Goal: Task Accomplishment & Management: Manage account settings

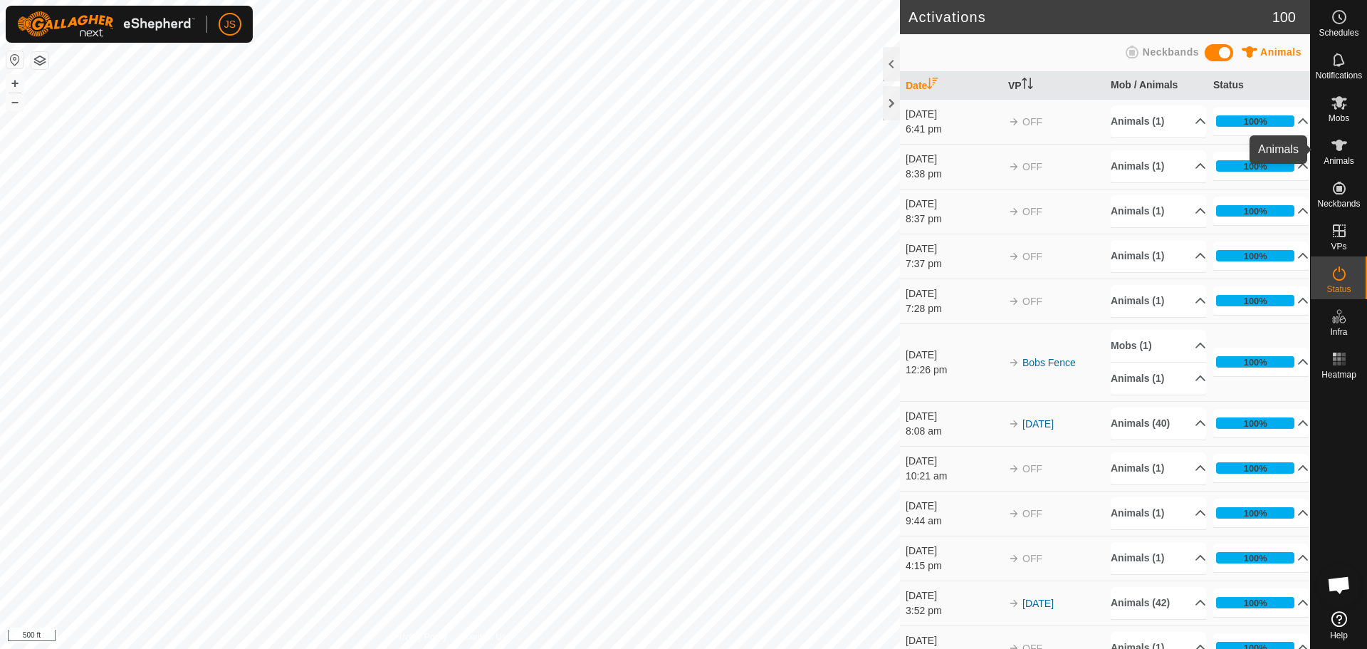
click at [1353, 150] on div "Animals" at bounding box center [1339, 149] width 56 height 43
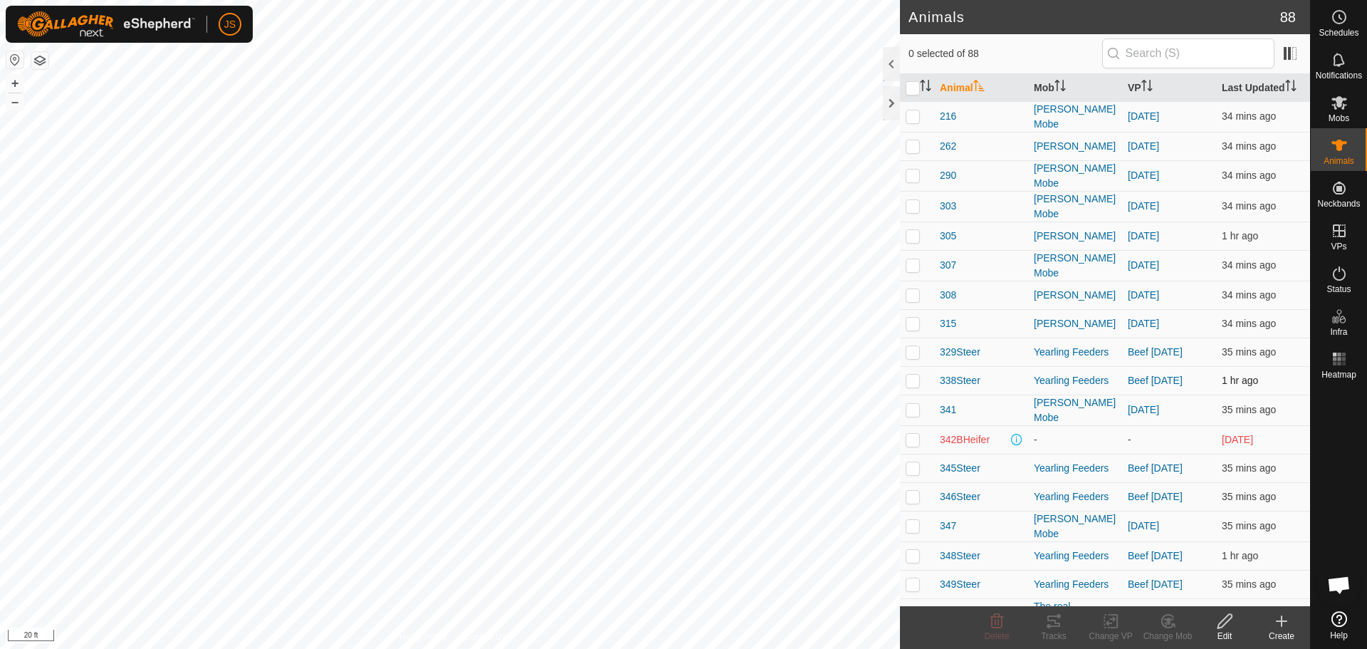
click at [913, 375] on p-checkbox at bounding box center [913, 380] width 14 height 11
checkbox input "true"
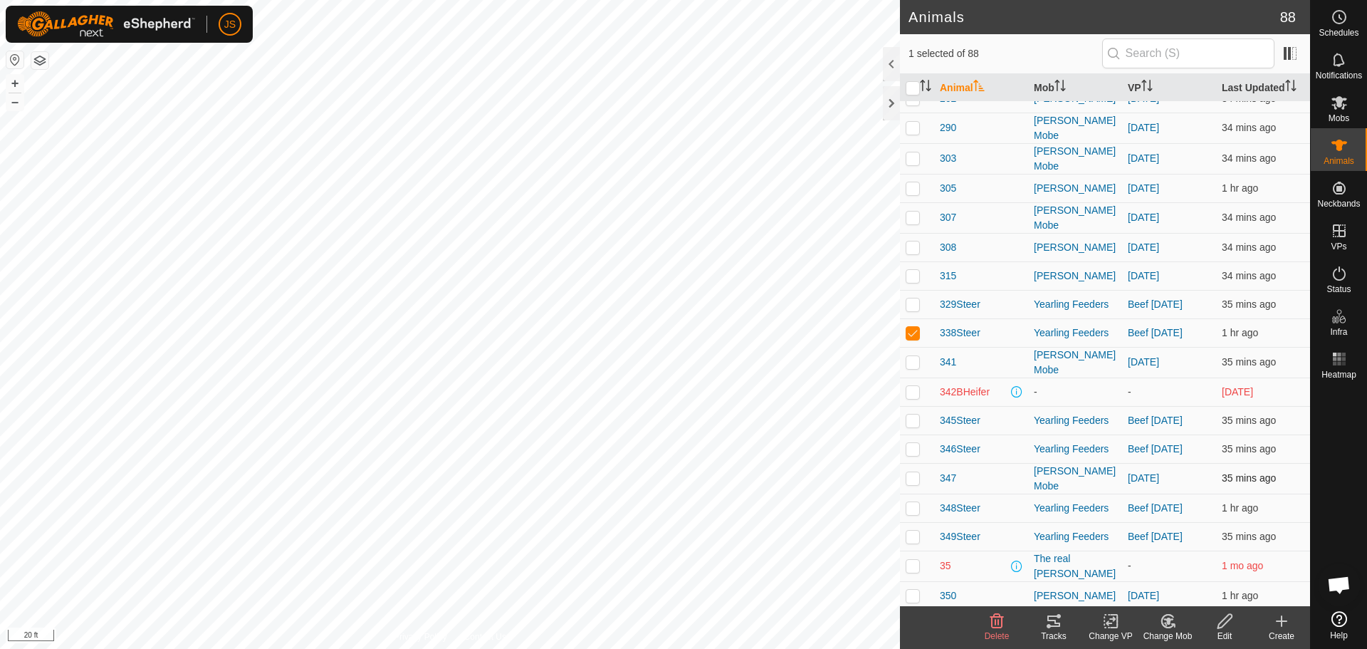
scroll to position [71, 0]
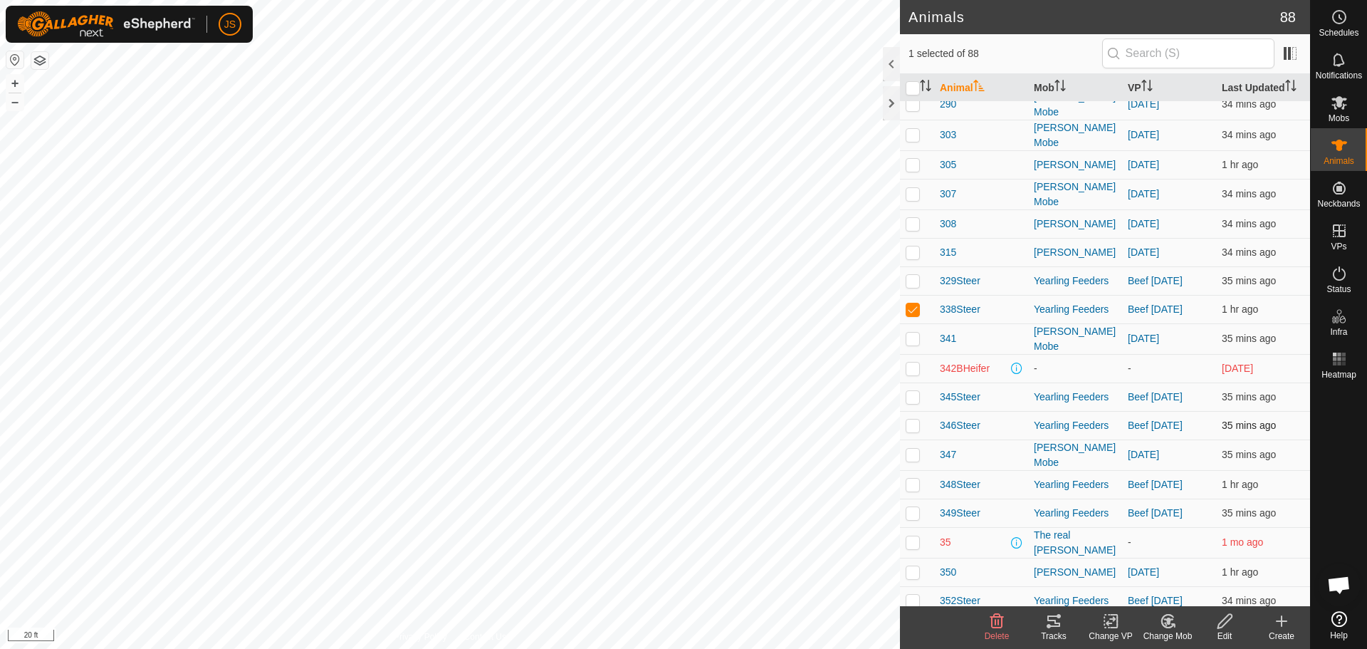
click at [909, 419] on p-checkbox at bounding box center [913, 424] width 14 height 11
checkbox input "true"
click at [910, 391] on p-checkbox at bounding box center [913, 396] width 14 height 11
checkbox input "true"
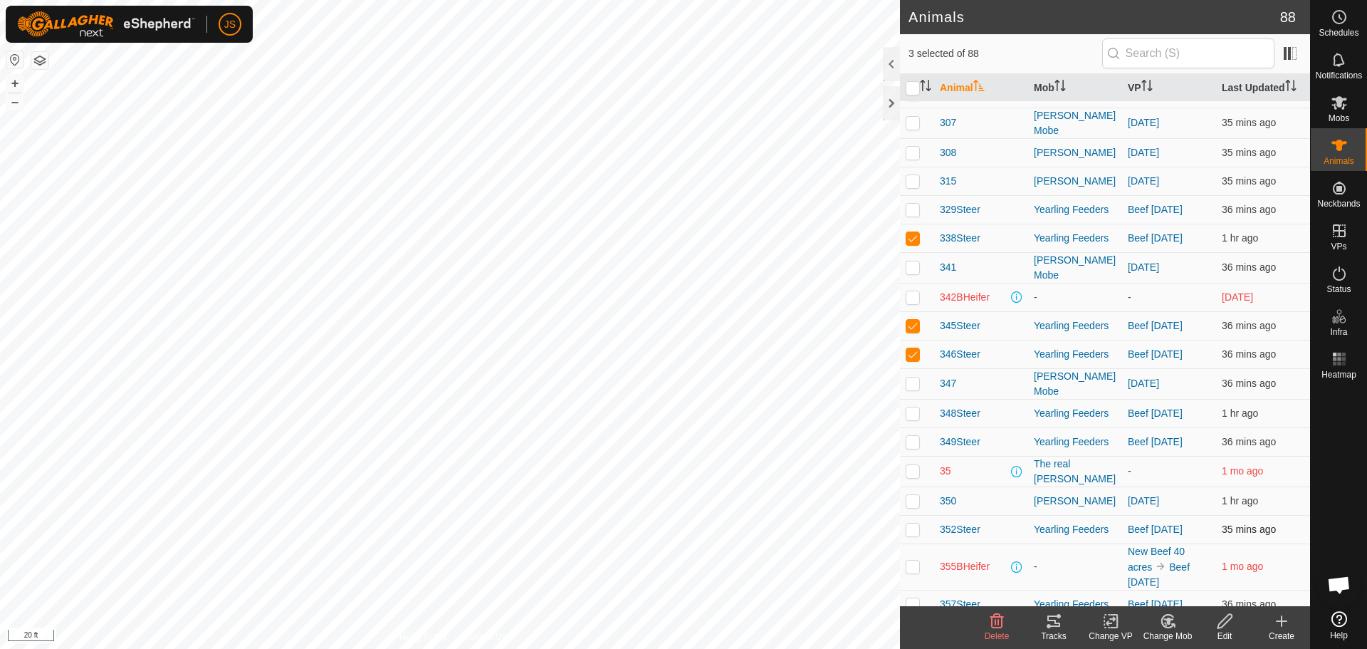
click at [911, 523] on p-checkbox at bounding box center [913, 528] width 14 height 11
checkbox input "true"
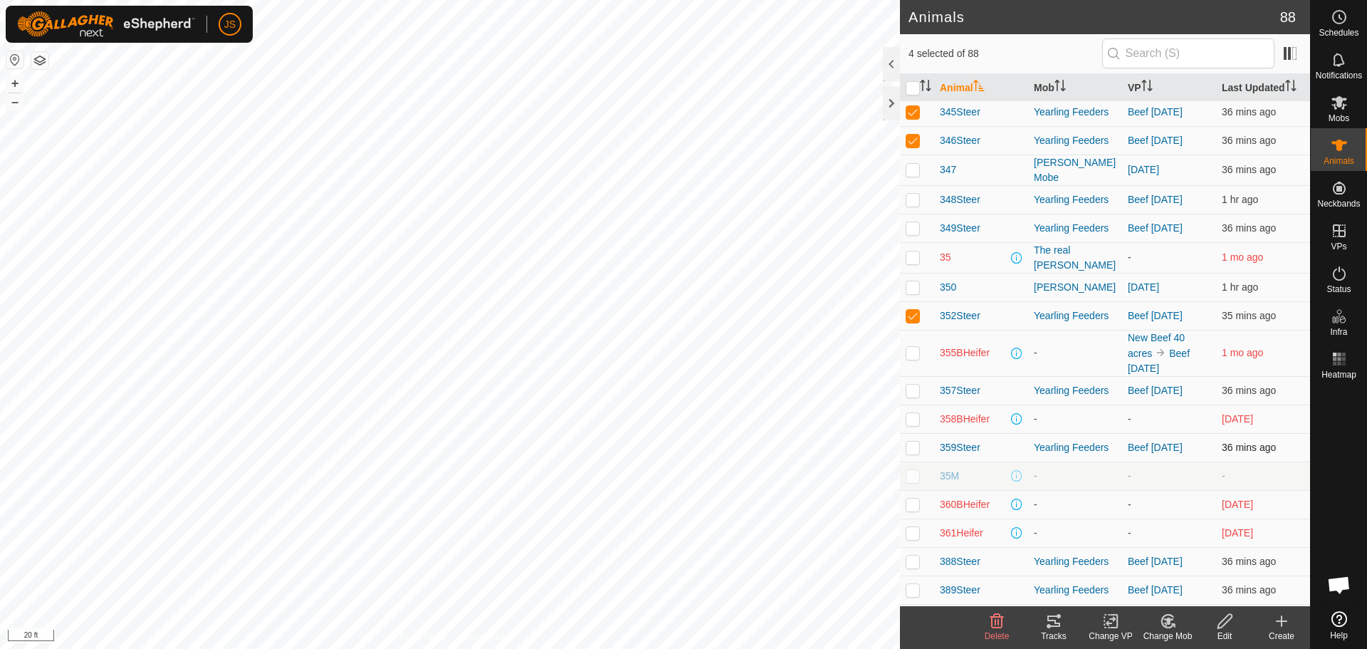
scroll to position [427, 0]
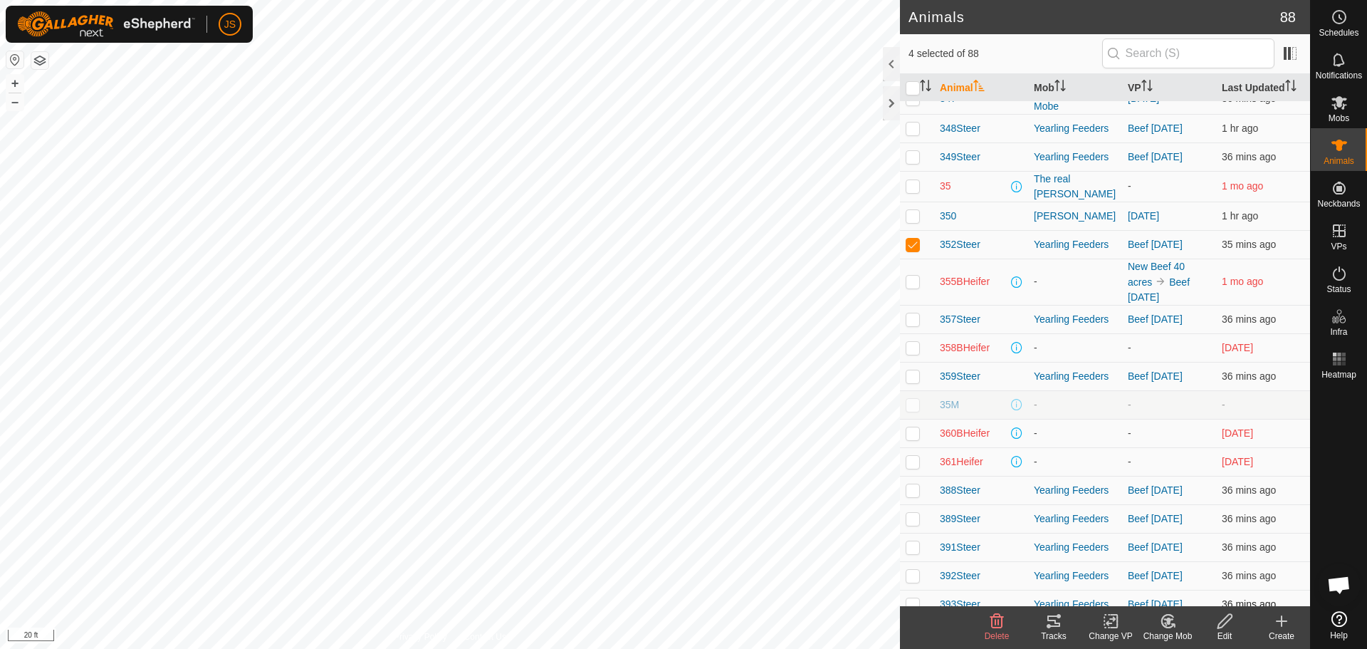
click at [908, 598] on p-checkbox at bounding box center [913, 603] width 14 height 11
checkbox input "true"
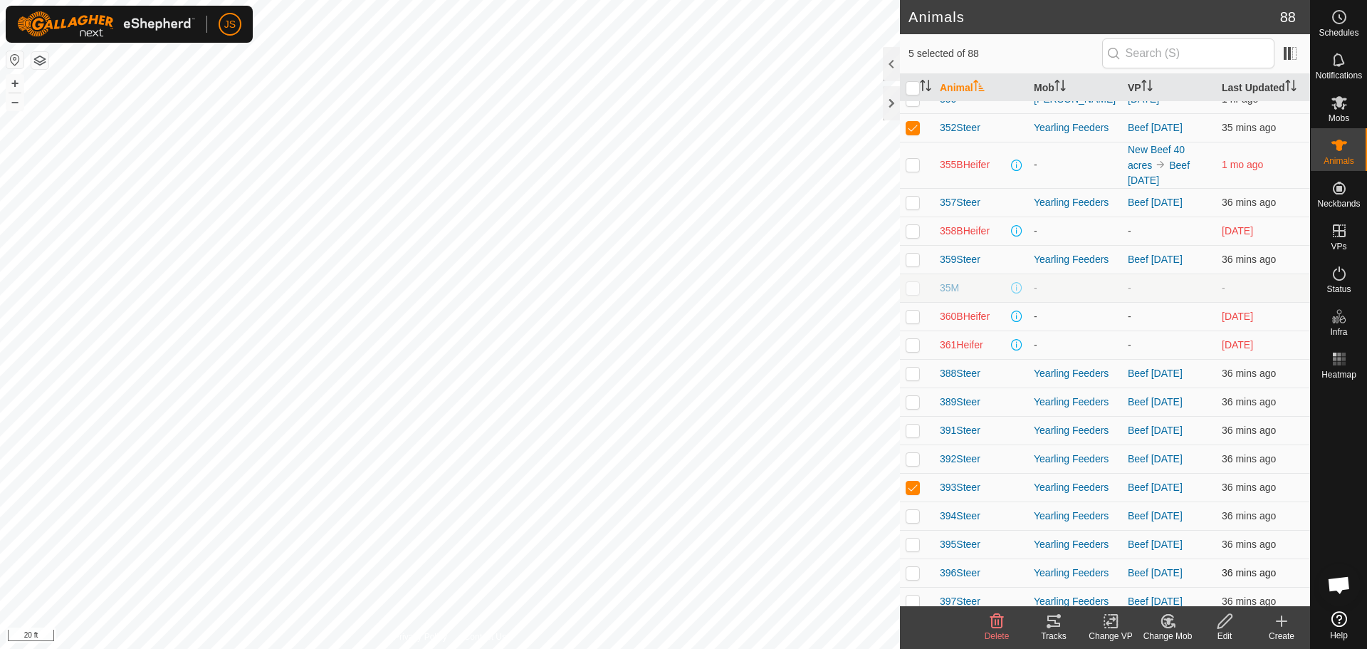
scroll to position [570, 0]
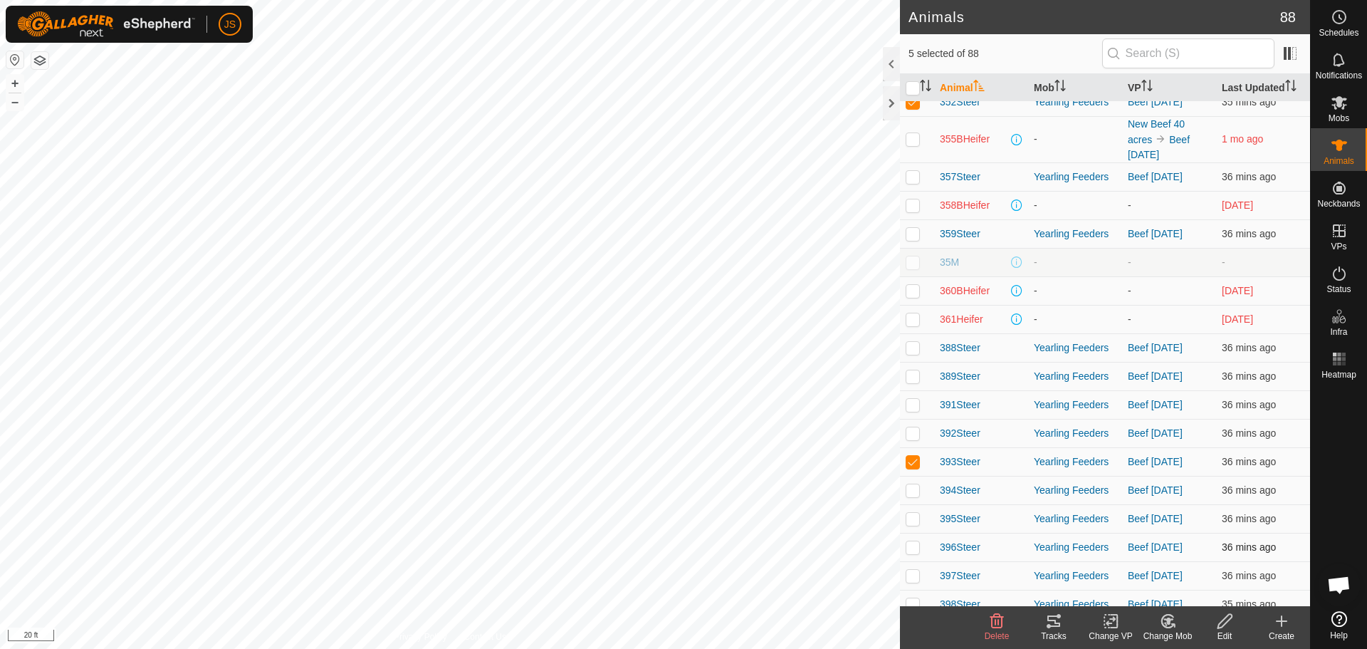
click at [909, 541] on p-checkbox at bounding box center [913, 546] width 14 height 11
checkbox input "true"
click at [911, 513] on p-checkbox at bounding box center [913, 518] width 14 height 11
checkbox input "true"
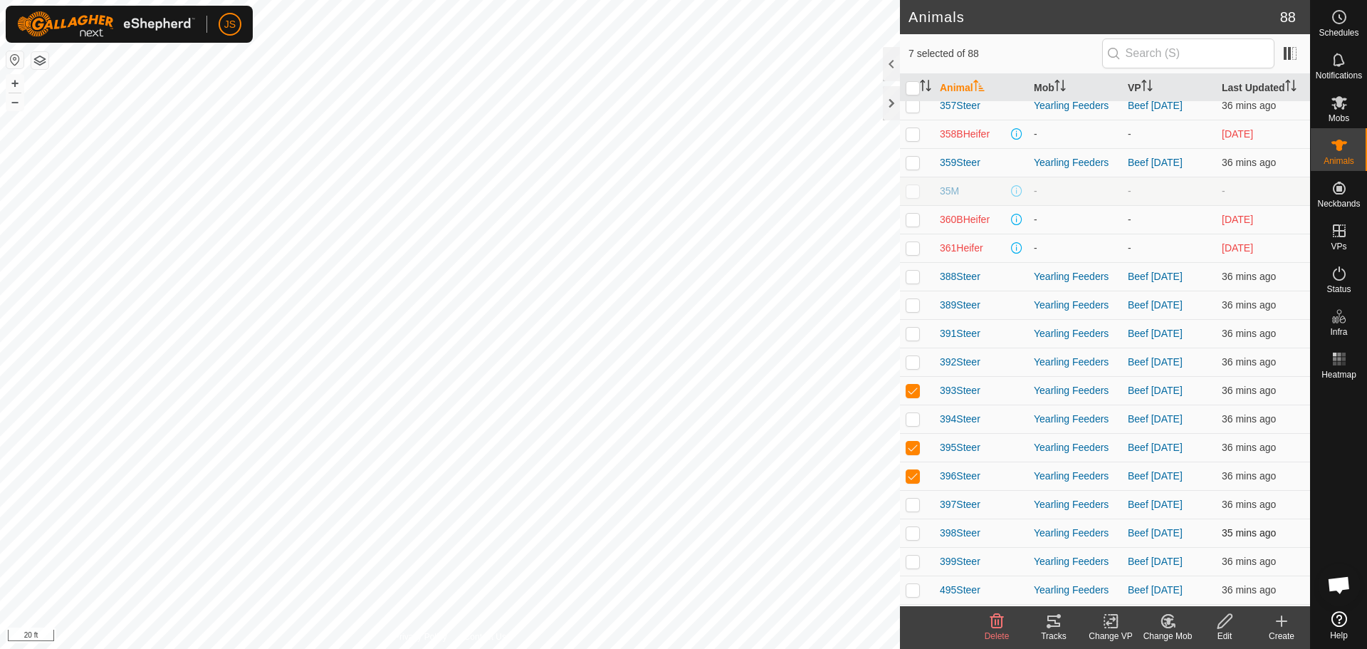
click at [914, 527] on p-checkbox at bounding box center [913, 532] width 14 height 11
checkbox input "true"
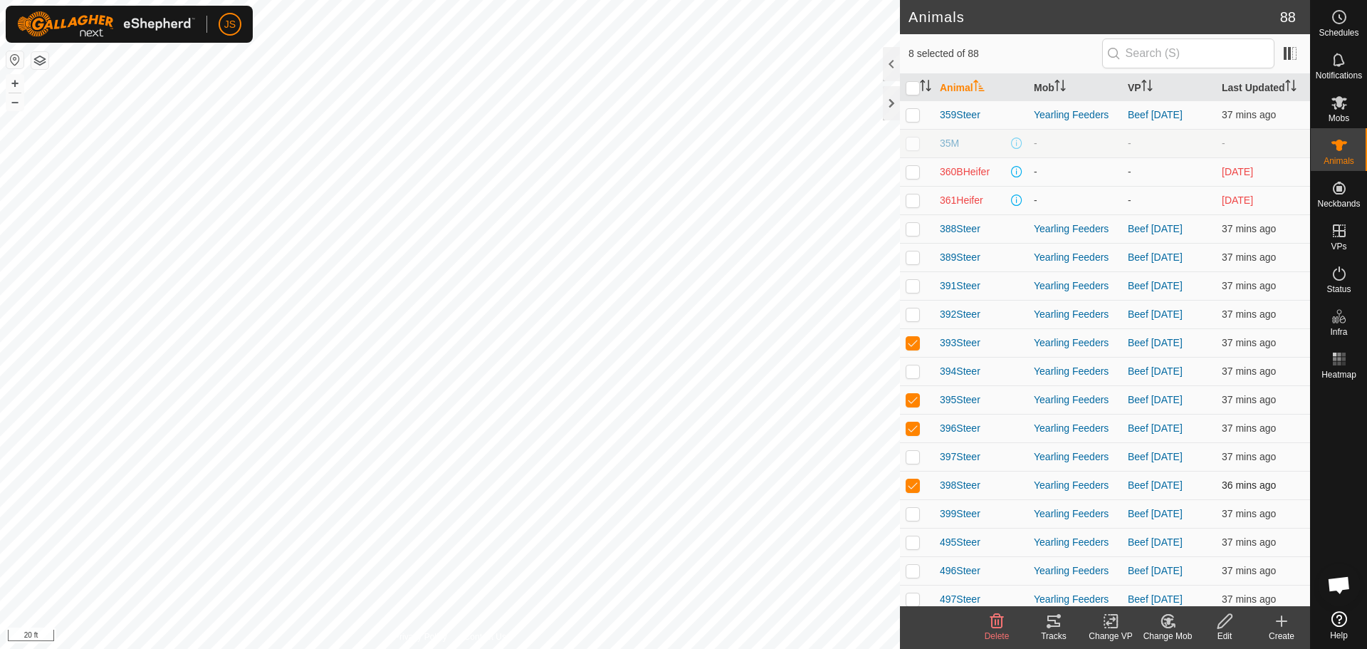
scroll to position [712, 0]
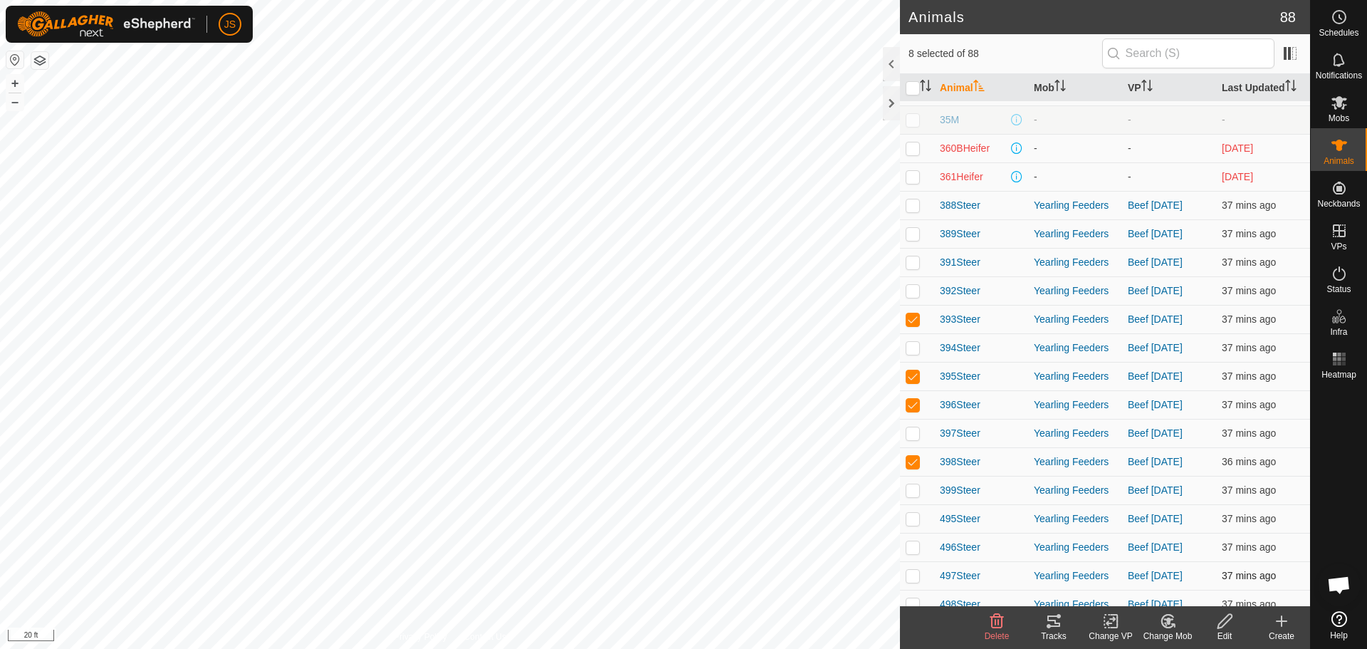
click at [909, 570] on p-checkbox at bounding box center [913, 575] width 14 height 11
checkbox input "true"
click at [1170, 622] on icon at bounding box center [1168, 620] width 10 height 7
click at [1177, 588] on link "Remove from Mob" at bounding box center [1210, 589] width 141 height 28
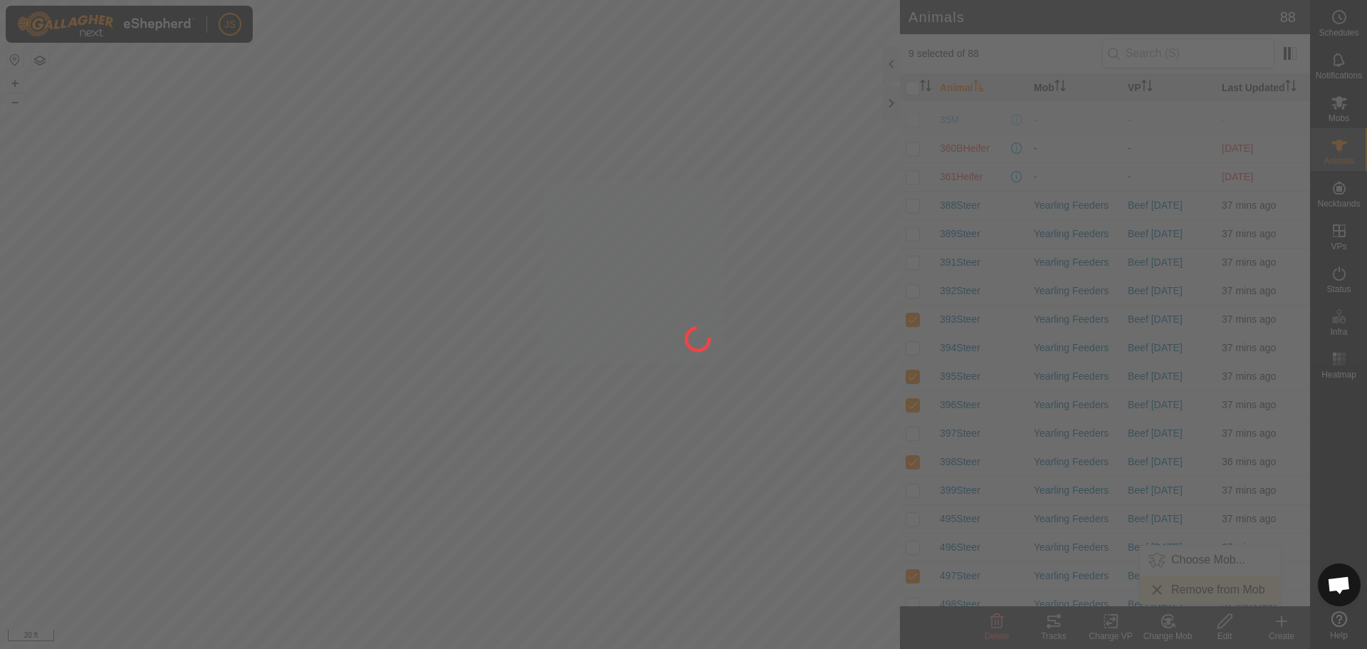
checkbox input "false"
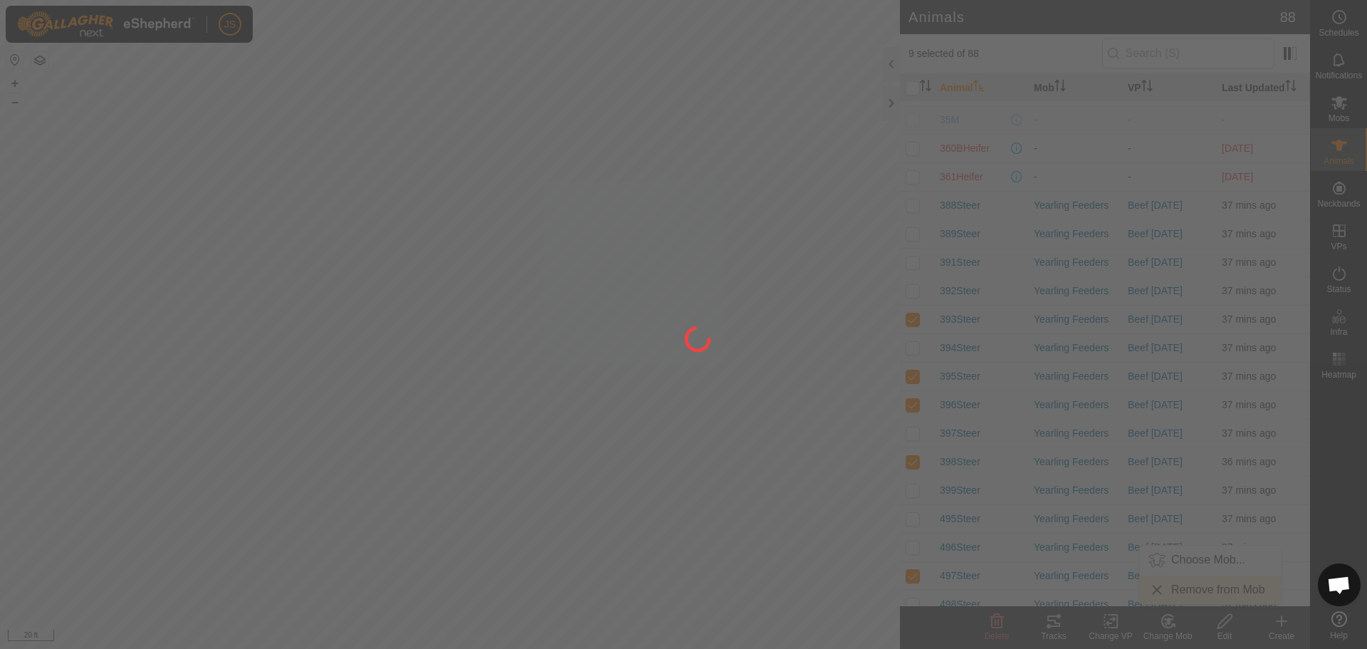
checkbox input "false"
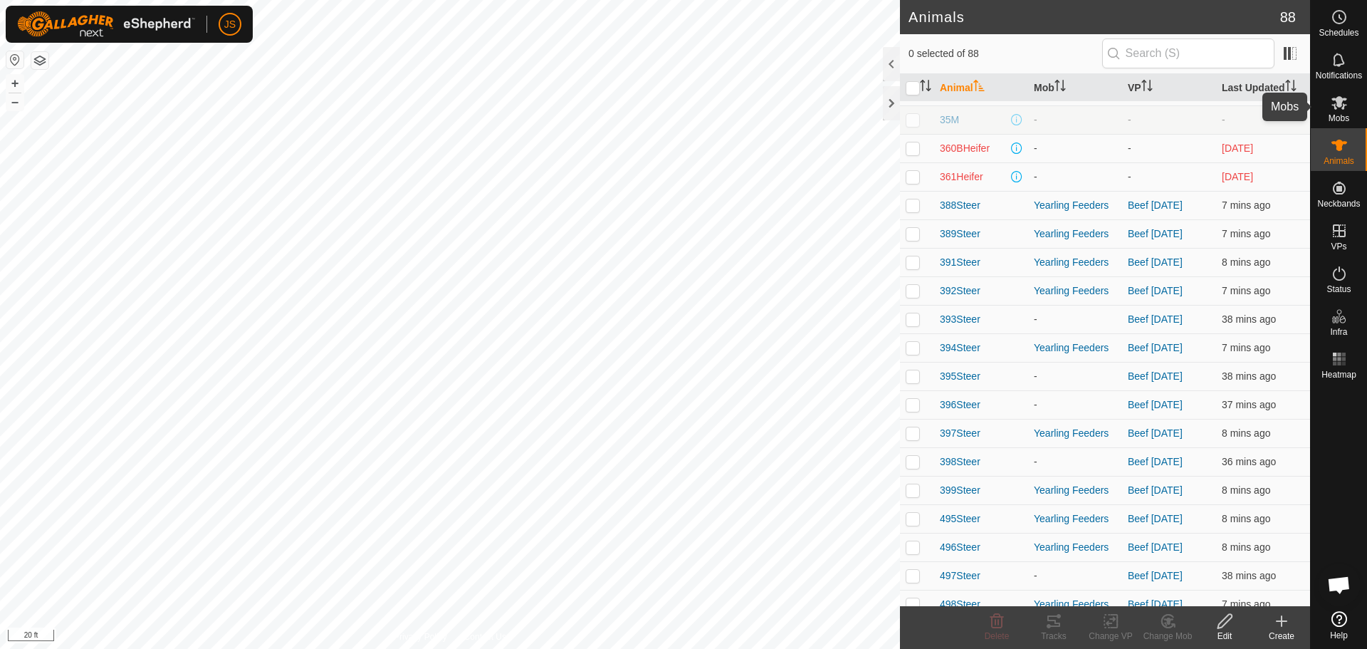
click at [1341, 107] on icon at bounding box center [1339, 102] width 17 height 17
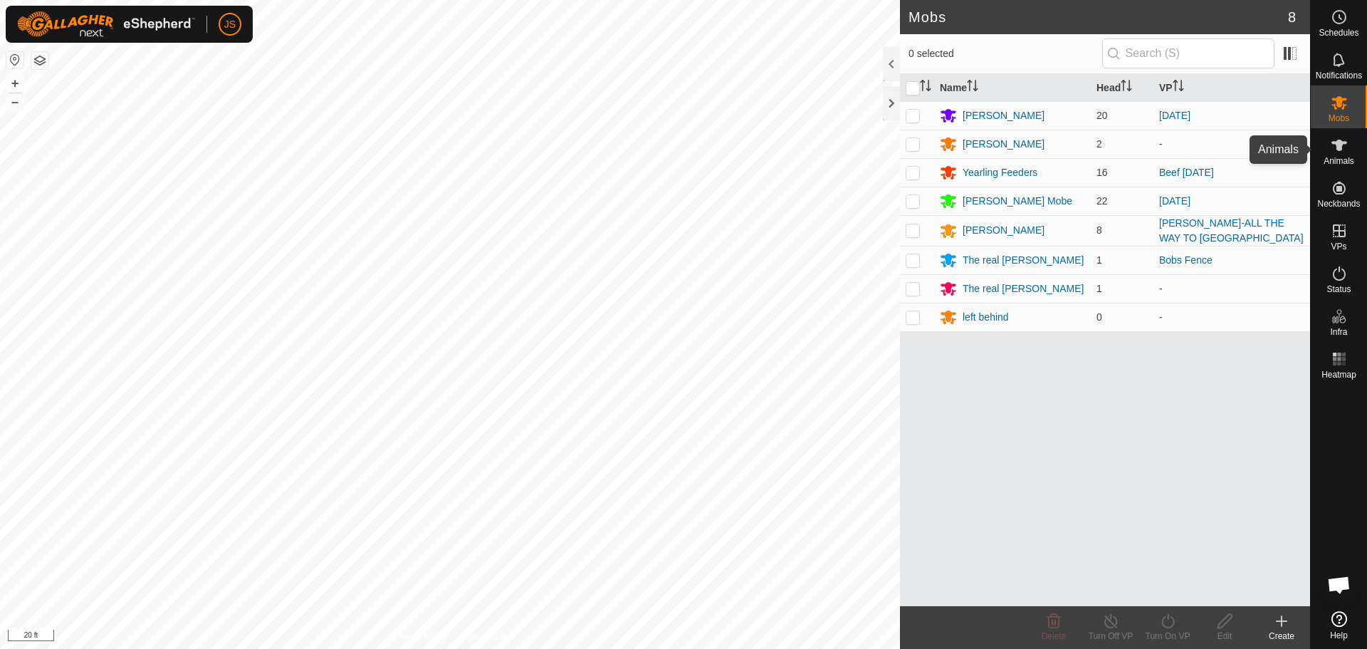
drag, startPoint x: 1342, startPoint y: 152, endPoint x: 1336, endPoint y: 175, distance: 23.7
click at [1341, 152] on icon at bounding box center [1339, 145] width 17 height 17
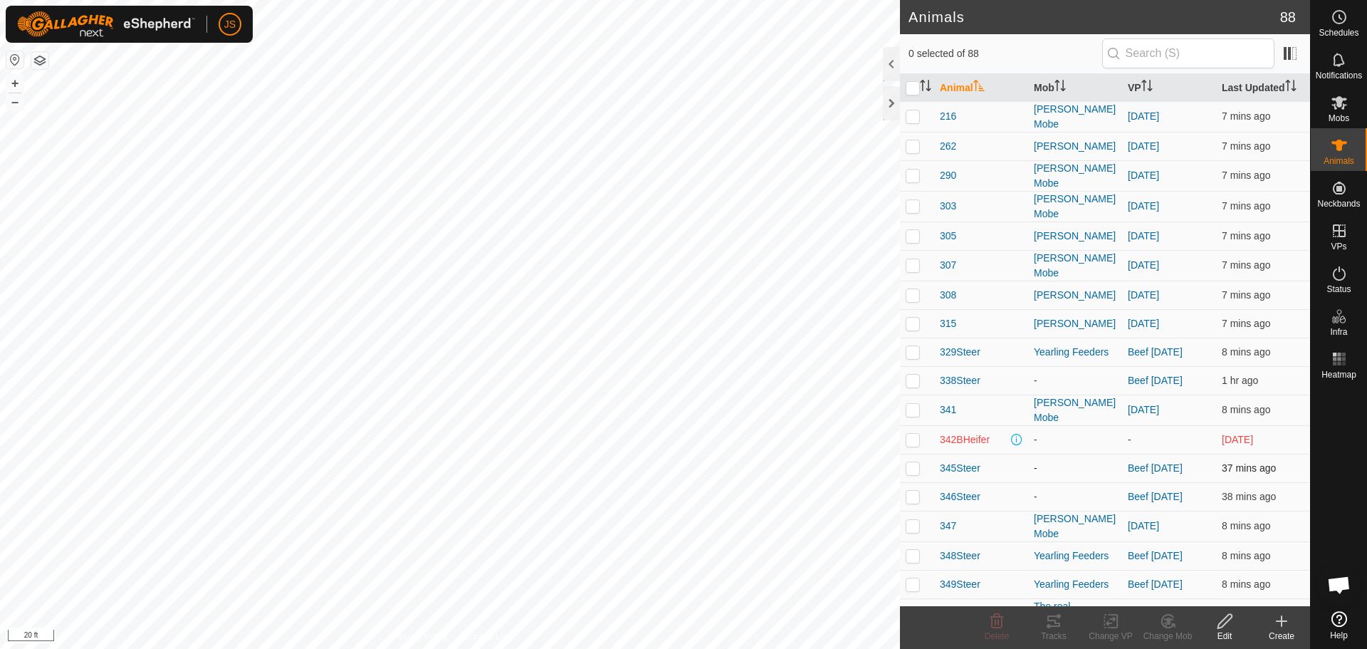
click at [910, 462] on p-checkbox at bounding box center [913, 467] width 14 height 11
checkbox input "true"
click at [913, 491] on p-checkbox at bounding box center [913, 496] width 14 height 11
checkbox input "true"
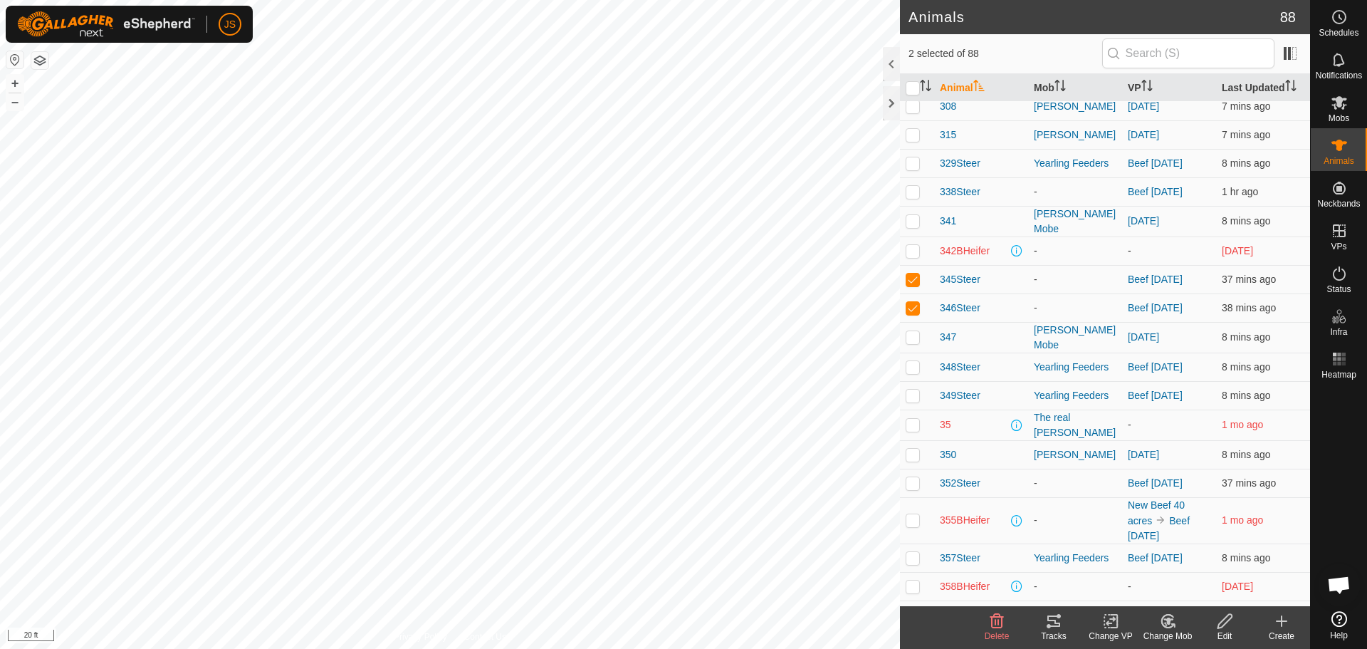
scroll to position [214, 0]
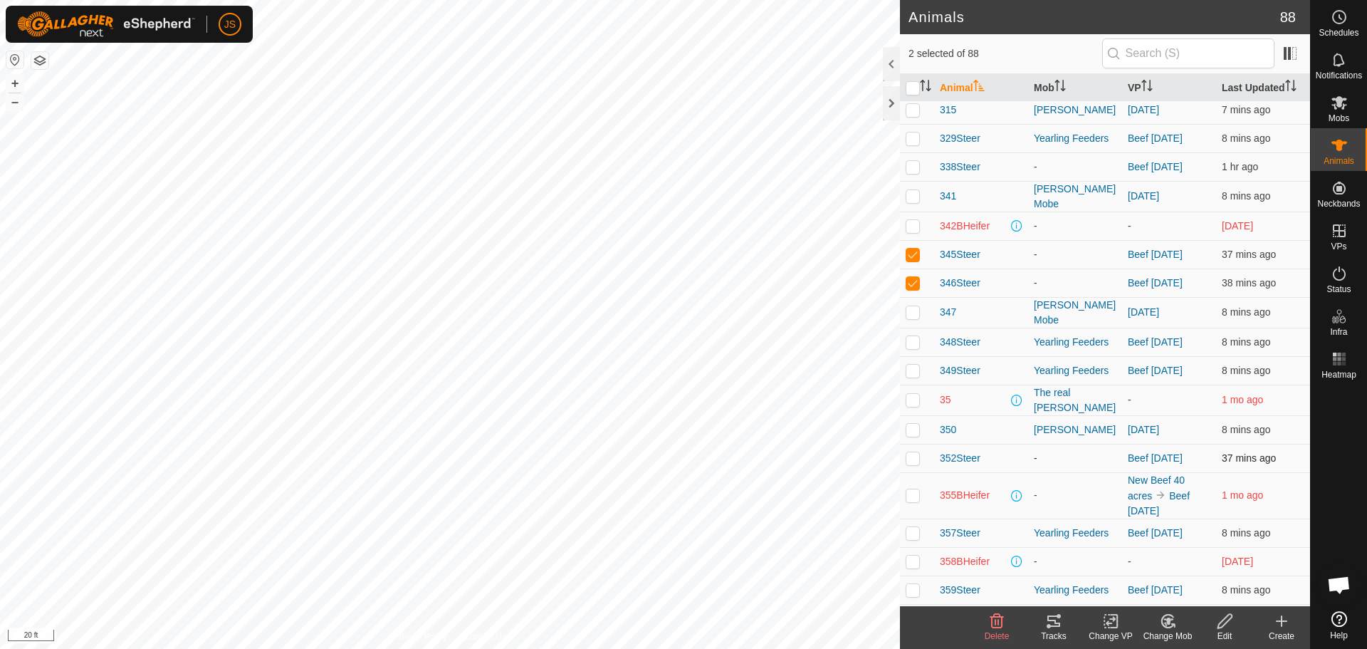
click at [913, 452] on p-checkbox at bounding box center [913, 457] width 14 height 11
checkbox input "true"
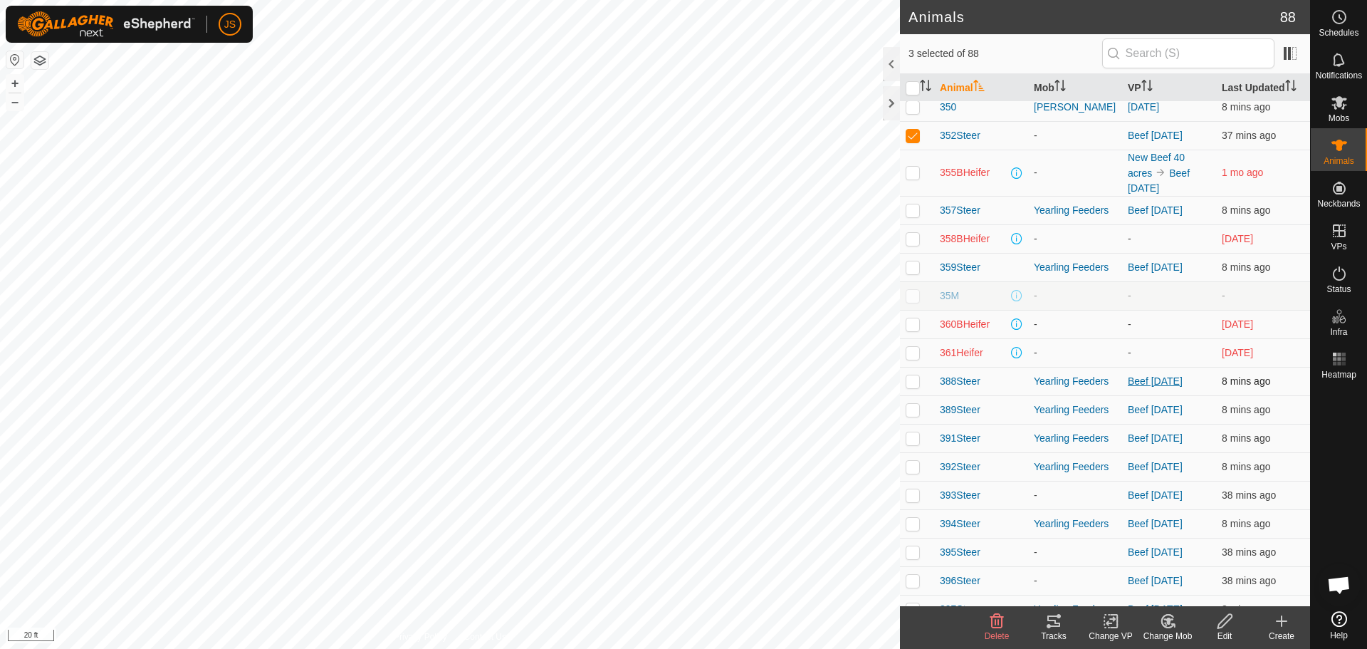
scroll to position [570, 0]
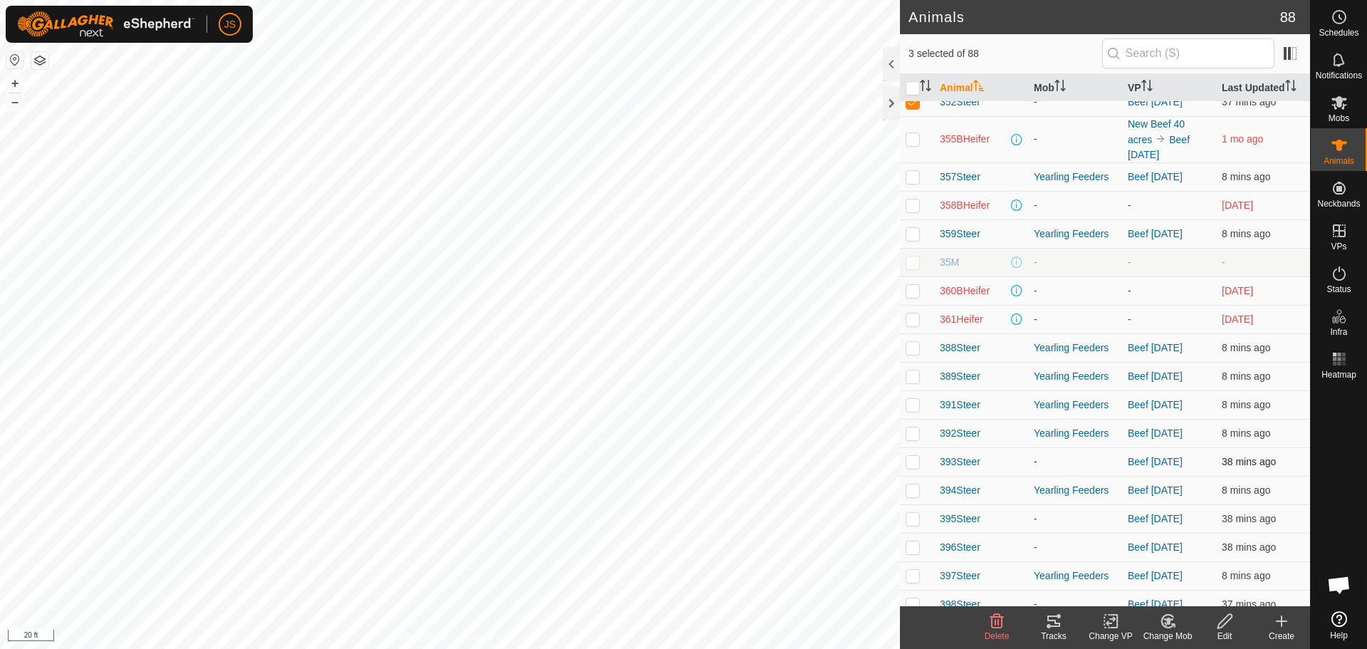
click at [912, 456] on p-checkbox at bounding box center [913, 461] width 14 height 11
checkbox input "true"
click at [913, 513] on p-checkbox at bounding box center [913, 518] width 14 height 11
checkbox input "true"
drag, startPoint x: 911, startPoint y: 531, endPoint x: 1048, endPoint y: 440, distance: 164.9
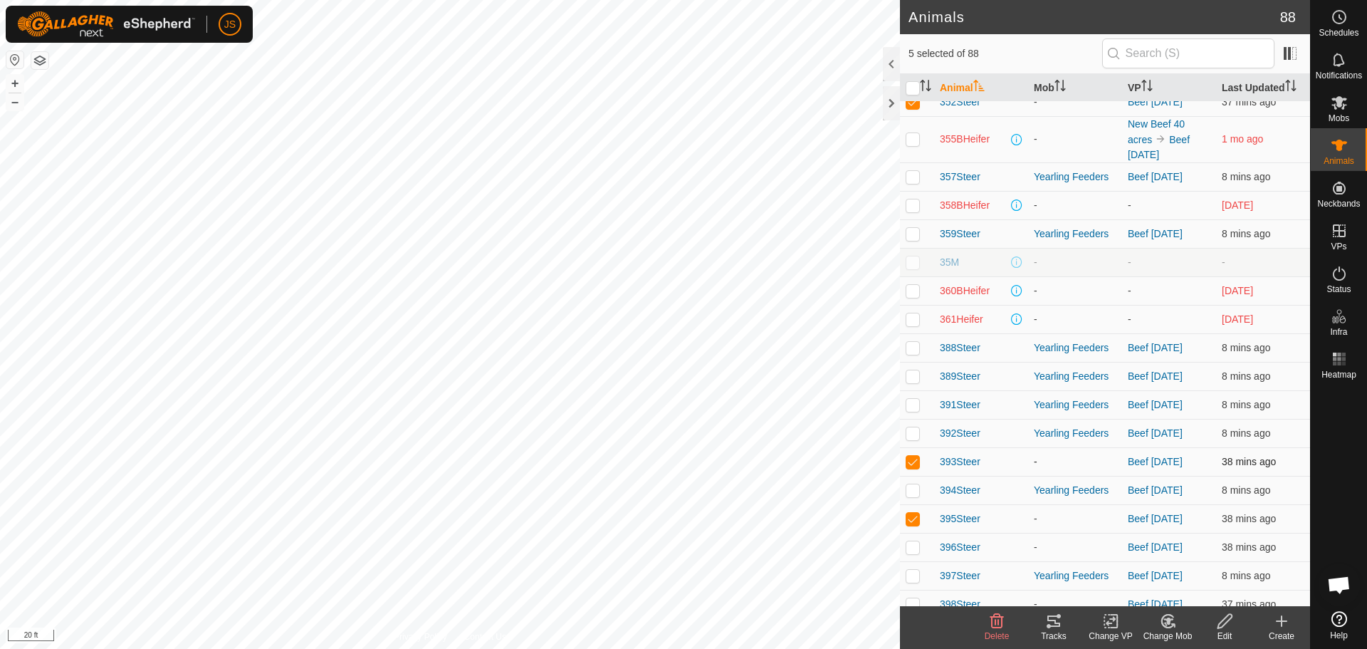
click at [911, 541] on p-checkbox at bounding box center [913, 546] width 14 height 11
checkbox input "true"
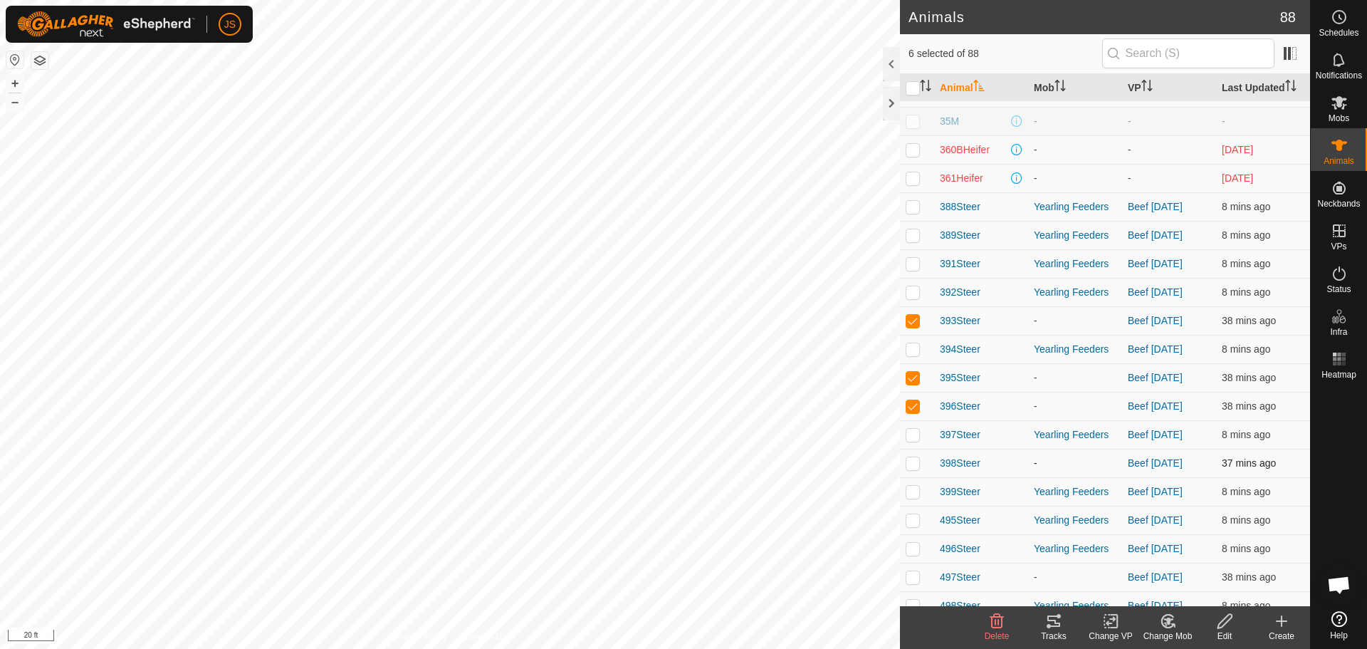
scroll to position [712, 0]
click at [909, 456] on p-checkbox at bounding box center [913, 461] width 14 height 11
checkbox input "true"
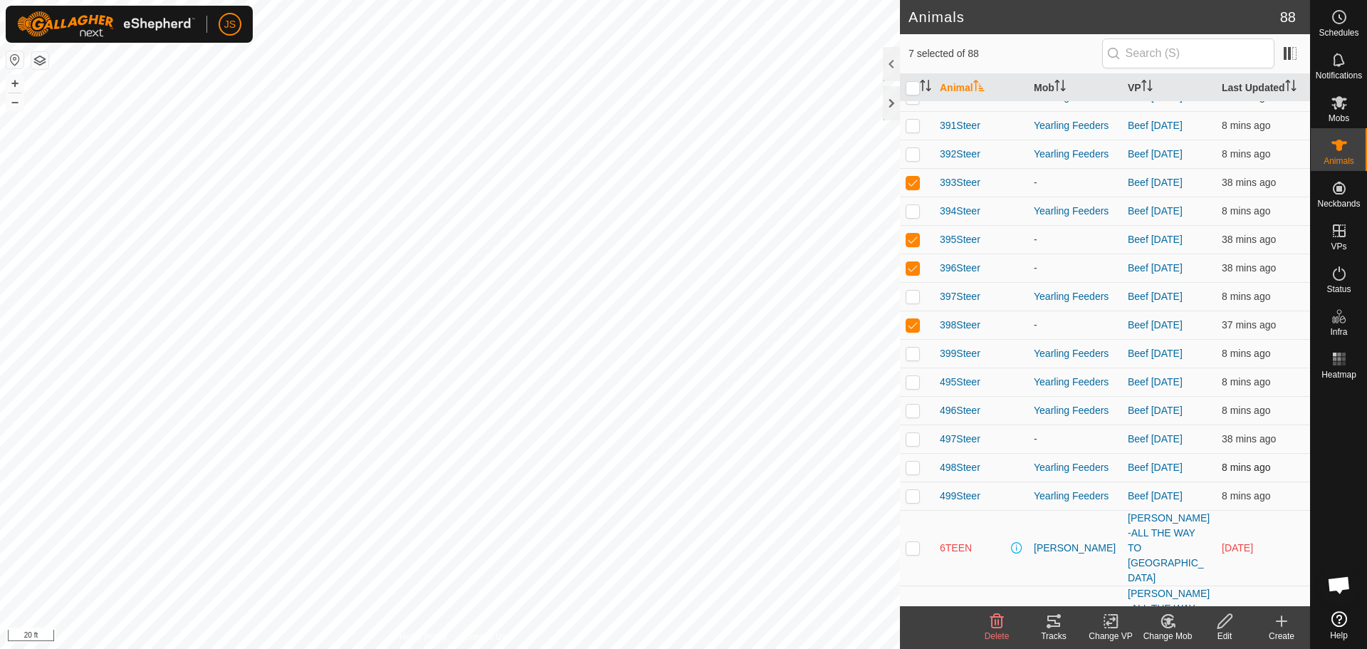
scroll to position [854, 0]
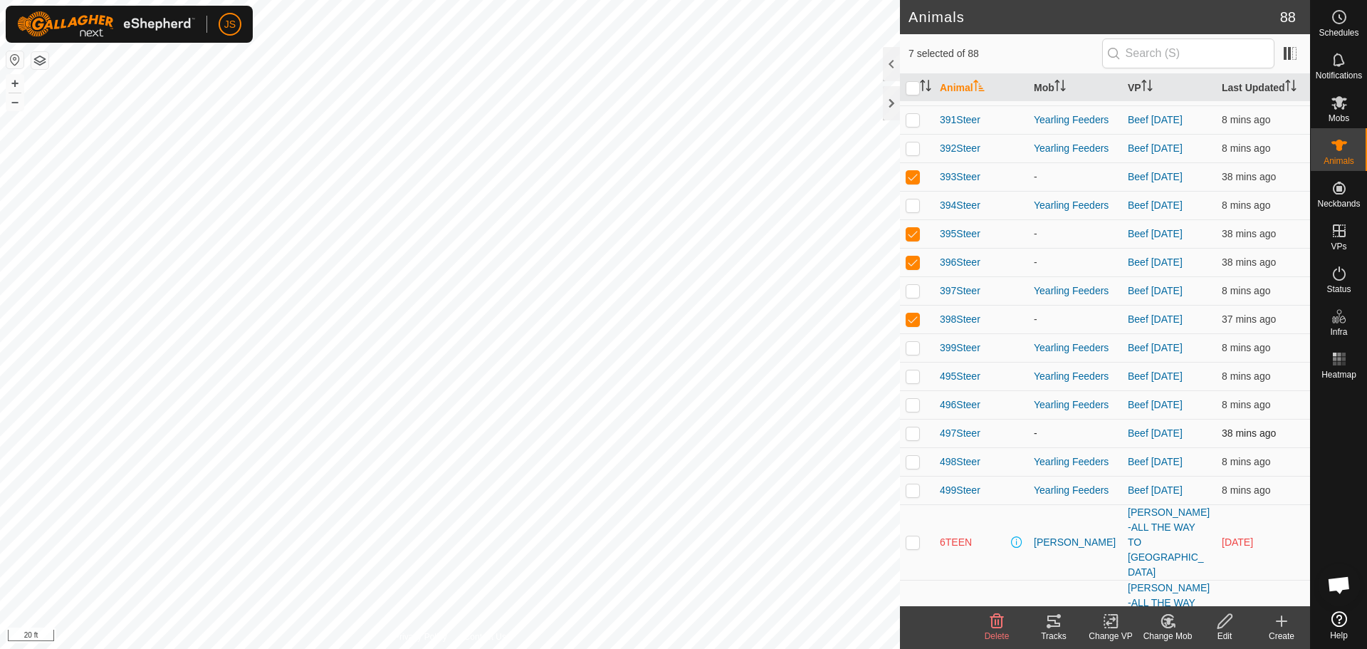
click at [911, 427] on p-checkbox at bounding box center [913, 432] width 14 height 11
checkbox input "true"
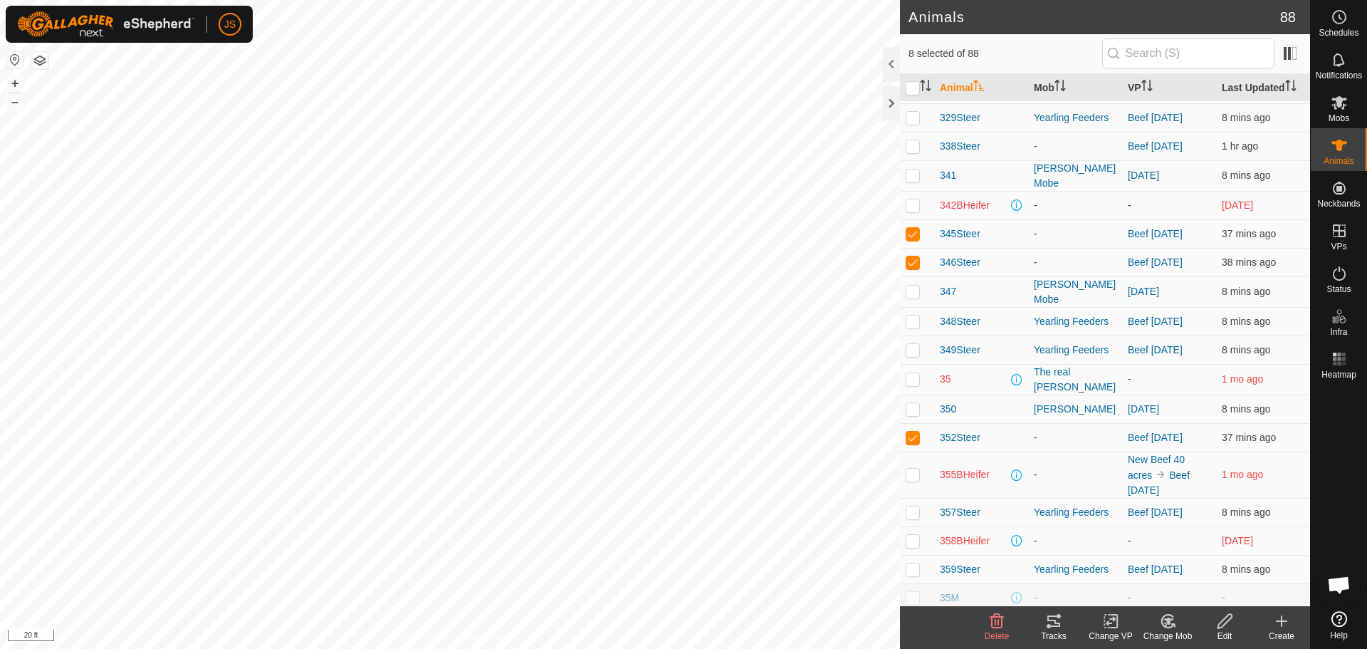
scroll to position [163, 0]
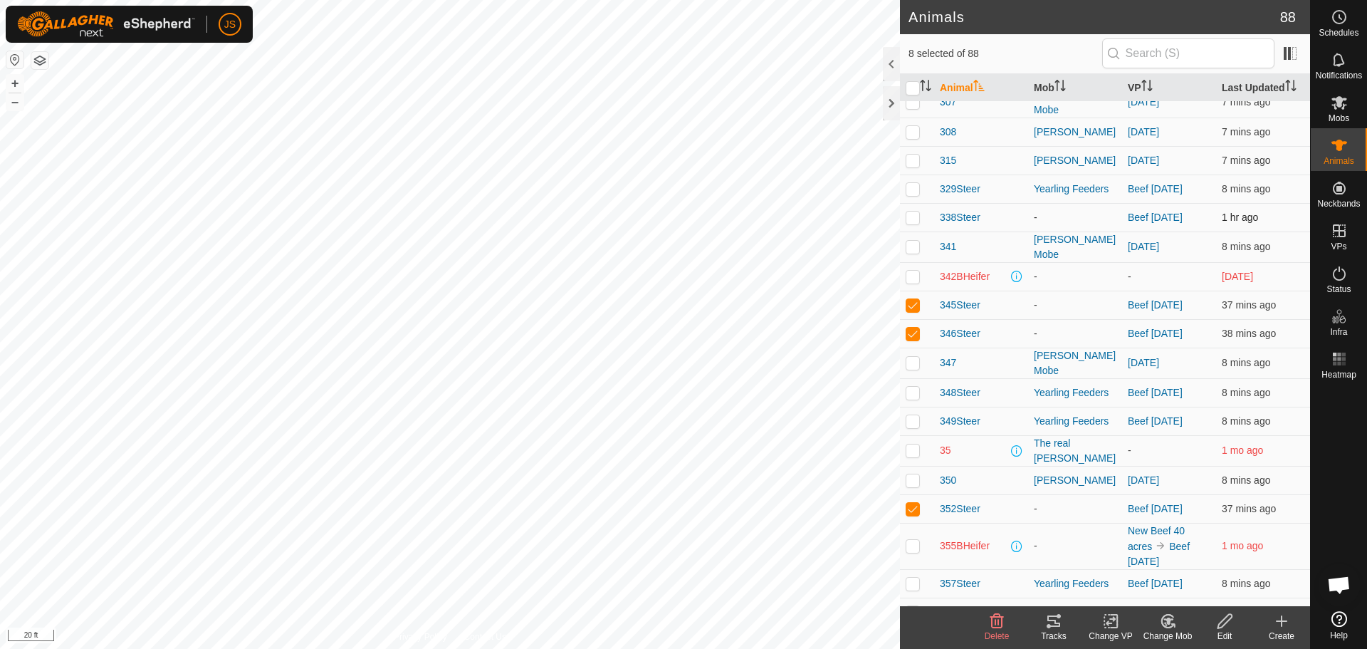
click at [915, 211] on p-checkbox at bounding box center [913, 216] width 14 height 11
checkbox input "true"
click at [1104, 624] on rect at bounding box center [1110, 620] width 13 height 13
click at [1134, 588] on link "Turn Off VP" at bounding box center [1153, 589] width 141 height 28
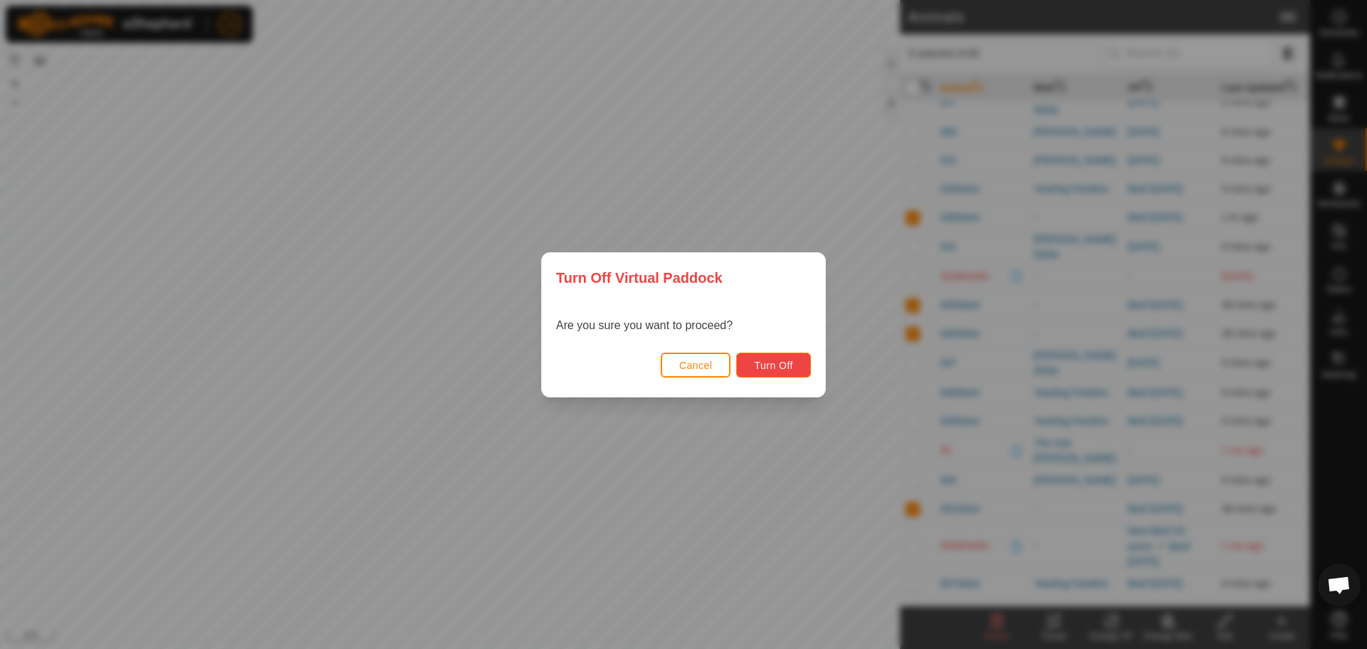
click at [786, 357] on button "Turn Off" at bounding box center [773, 364] width 75 height 25
